Goal: Find specific page/section: Find specific page/section

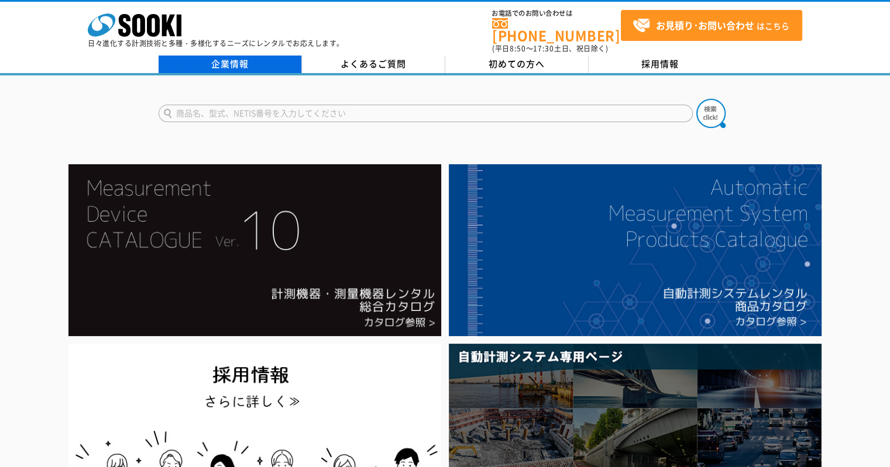
click at [255, 56] on link "企業情報" at bounding box center [230, 65] width 143 height 18
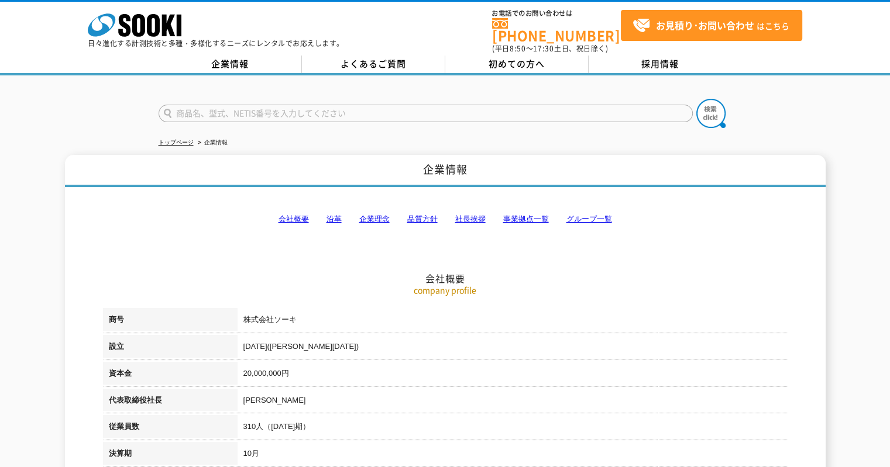
click at [512, 215] on link "事業拠点一覧" at bounding box center [526, 219] width 46 height 9
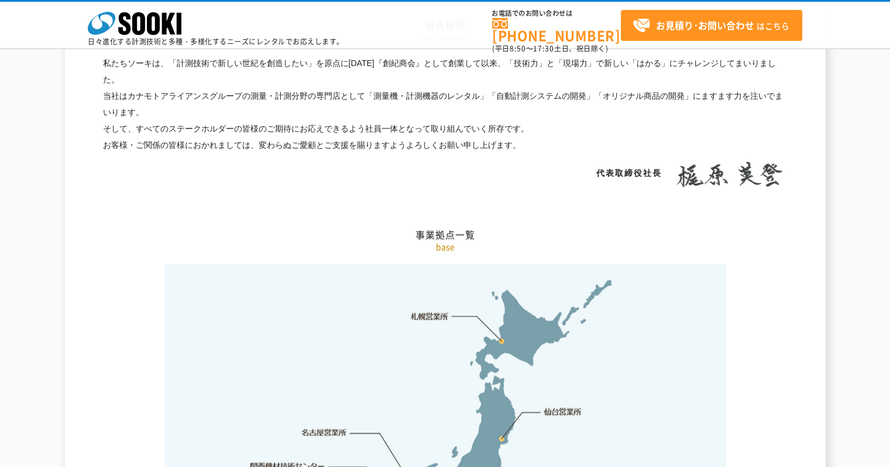
scroll to position [2348, 0]
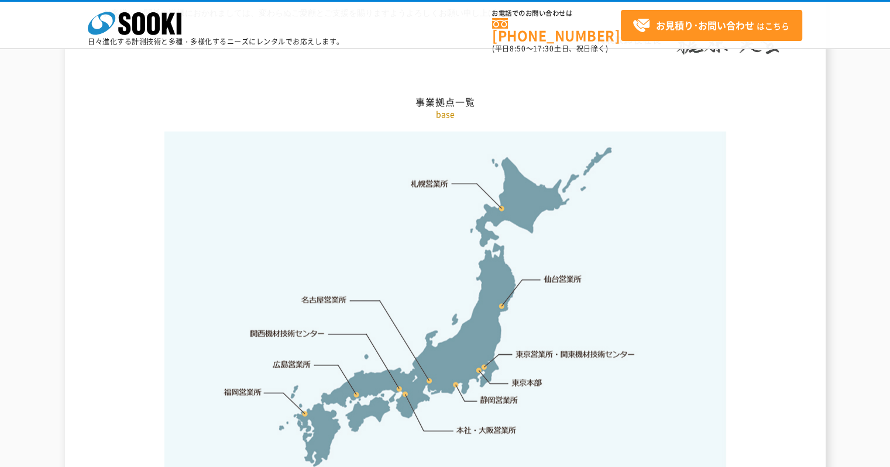
click at [489, 395] on link "静岡営業所" at bounding box center [499, 401] width 38 height 12
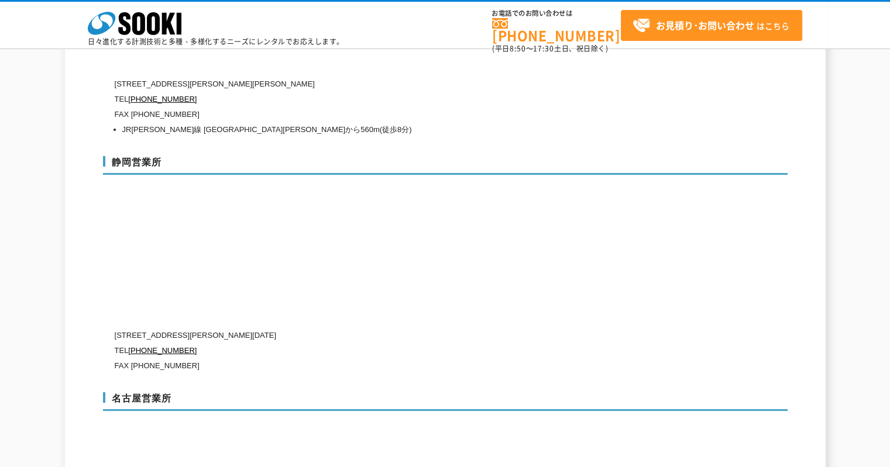
scroll to position [3742, 0]
